Goal: Transaction & Acquisition: Purchase product/service

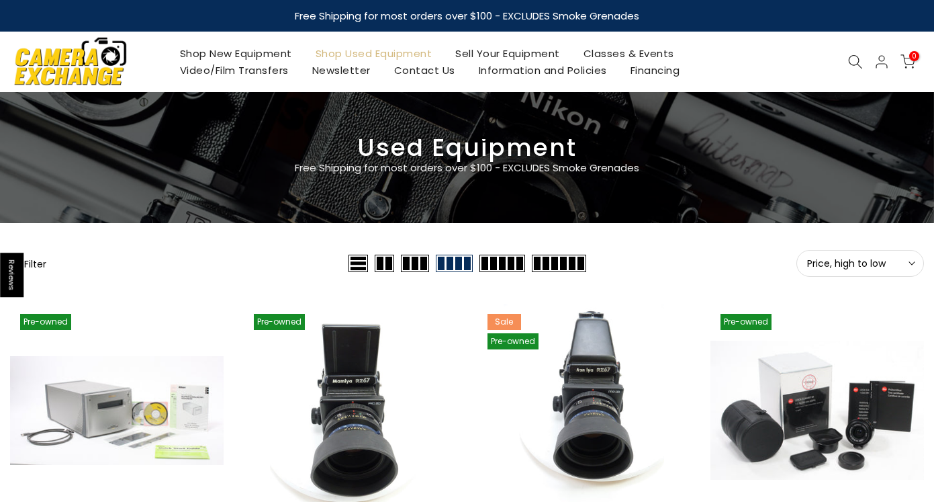
type input "**********"
click at [899, 263] on span "Price, high to low" at bounding box center [860, 263] width 106 height 12
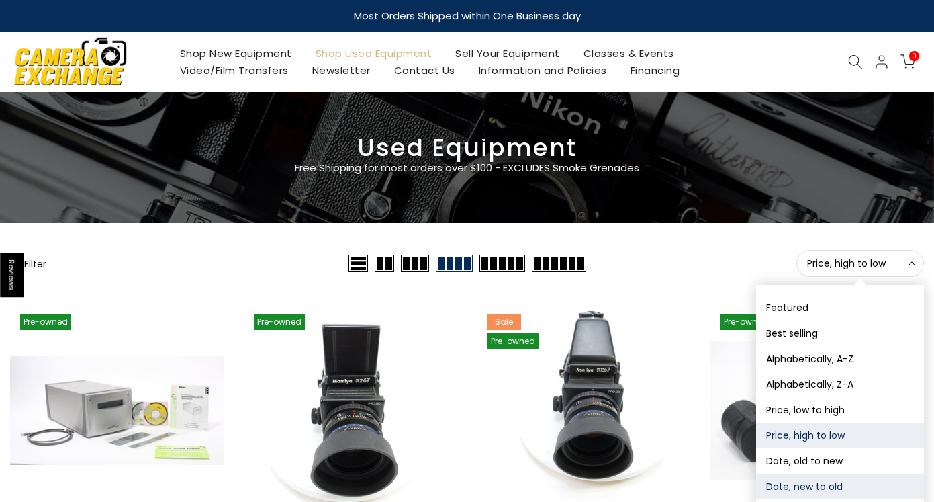
click at [813, 490] on button "Date, new to old" at bounding box center [840, 486] width 168 height 26
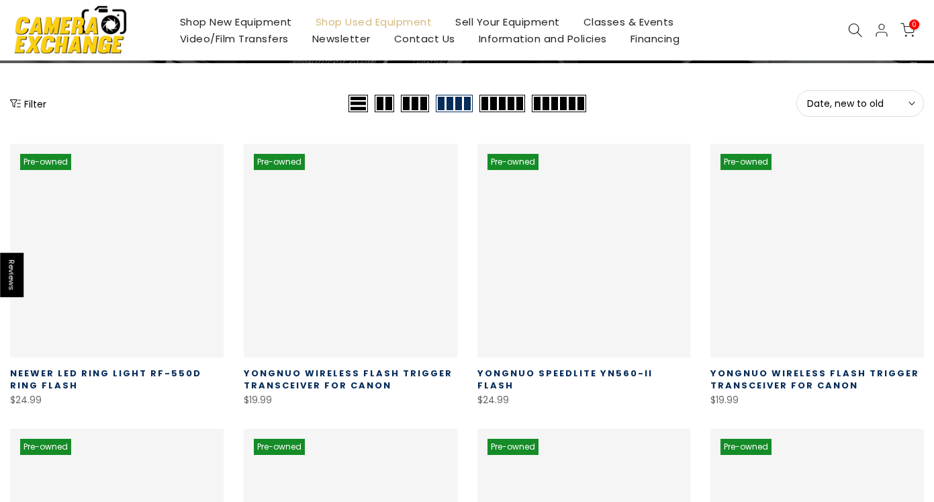
scroll to position [236, 0]
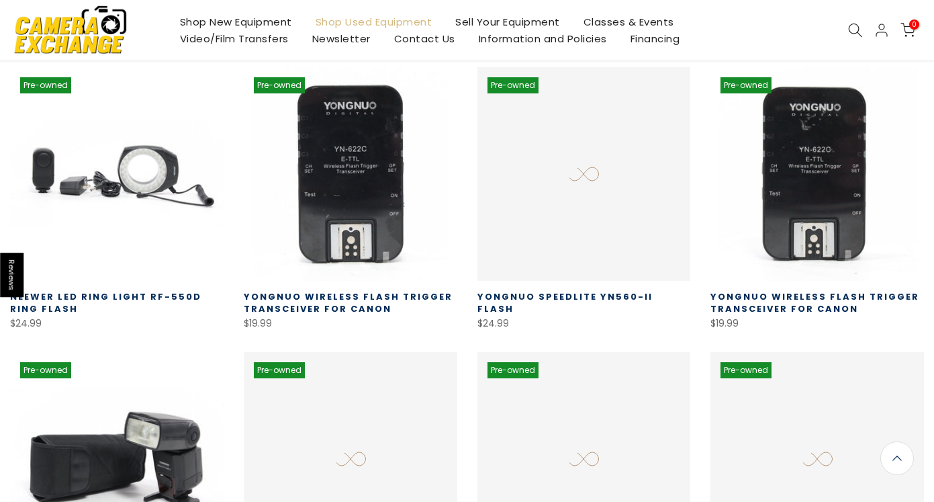
click at [700, 208] on div "Pre-owned Quick view Compare * Add to cart Yongnuo Speedlite YN560-II Flash $24…" at bounding box center [584, 199] width 234 height 265
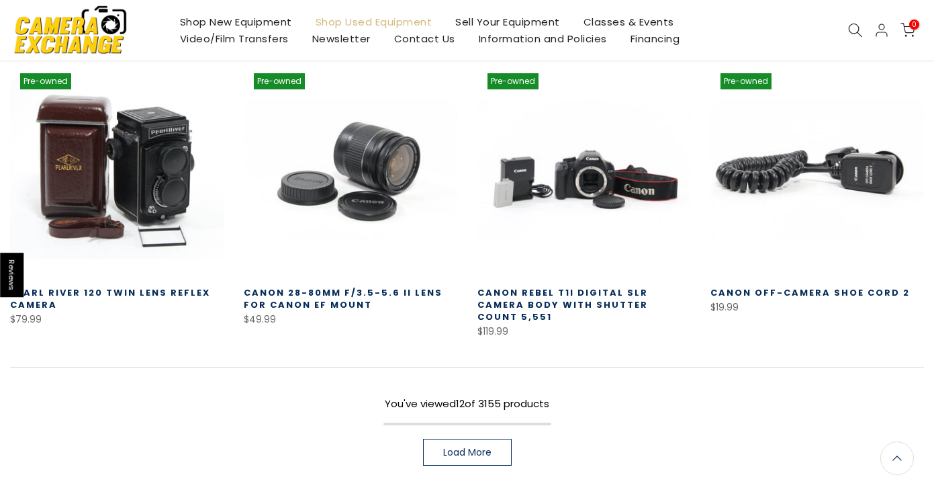
scroll to position [854, 0]
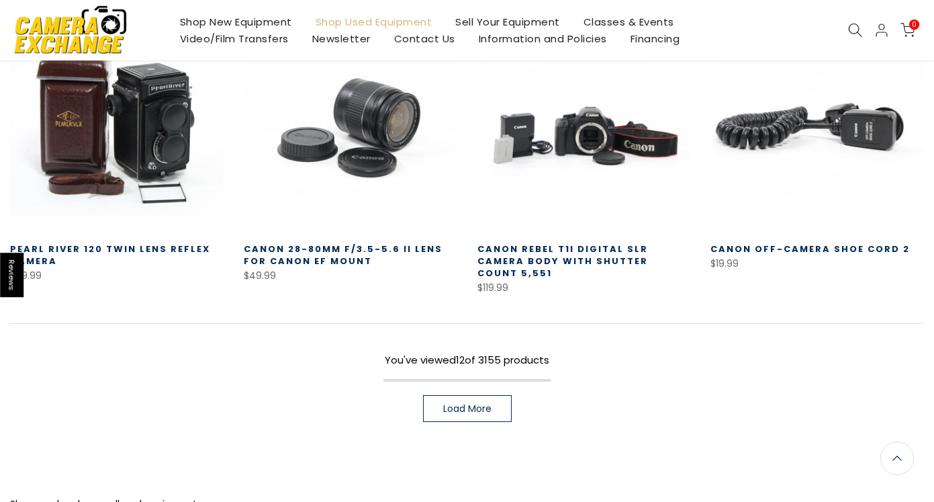
click at [490, 404] on span "Load More" at bounding box center [467, 408] width 48 height 9
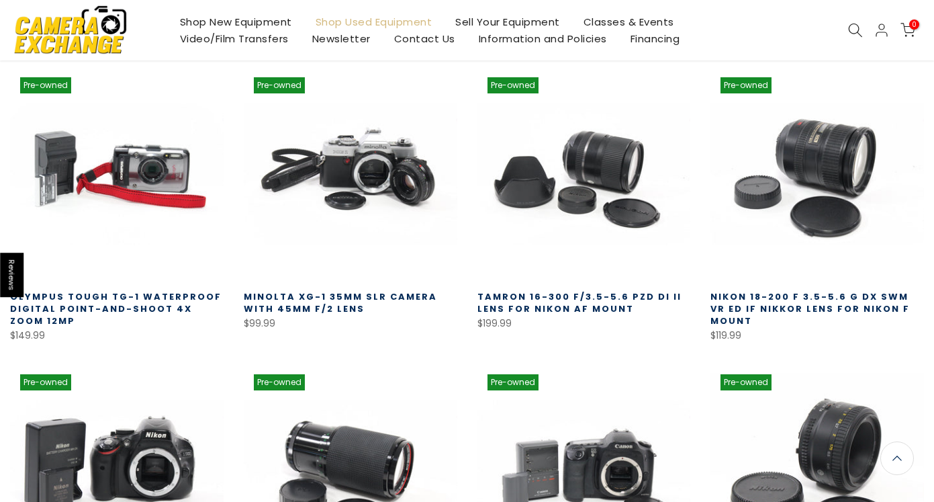
scroll to position [1591, 0]
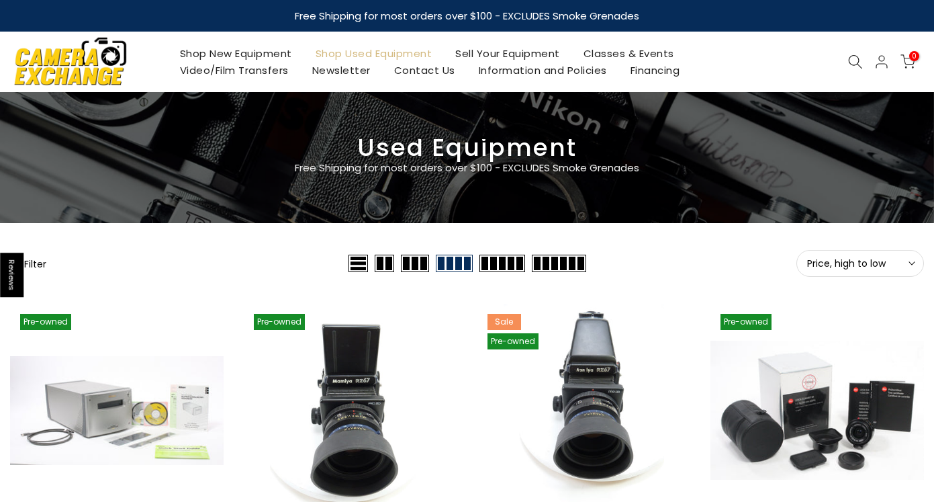
type input "**********"
click at [897, 269] on span "Price, high to low" at bounding box center [860, 263] width 106 height 12
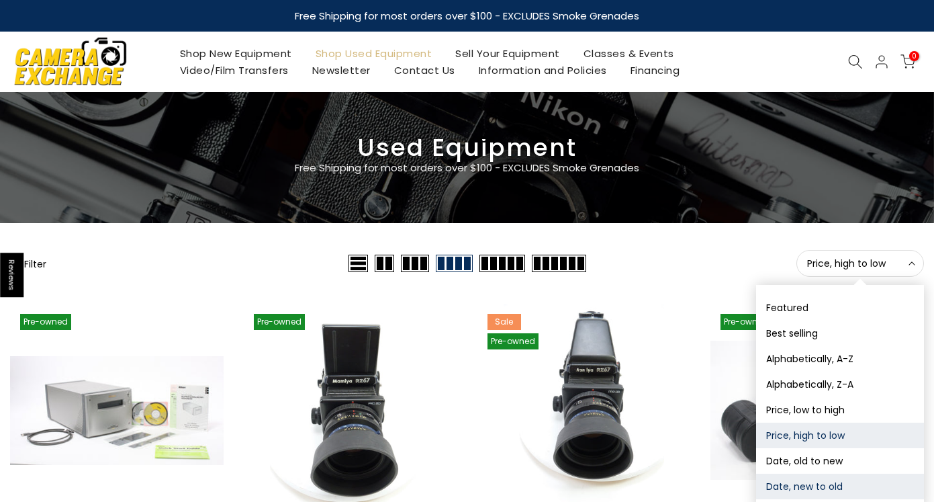
click at [828, 486] on button "Date, new to old" at bounding box center [840, 486] width 168 height 26
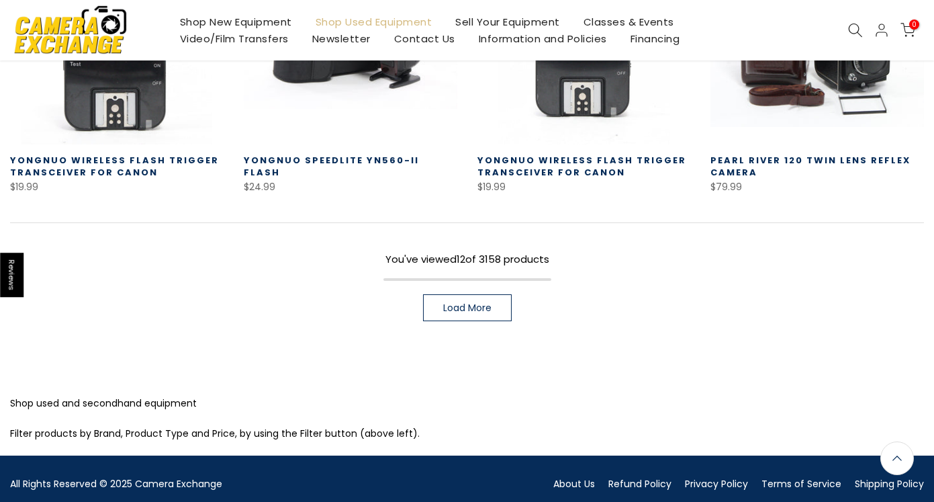
scroll to position [981, 0]
